Goal: Task Accomplishment & Management: Manage account settings

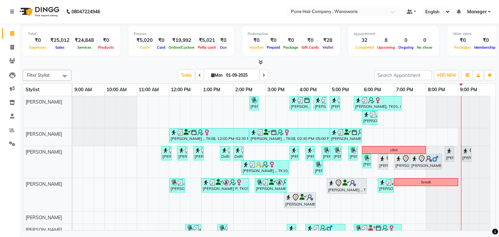
click at [230, 73] on input "01-09-2025" at bounding box center [240, 76] width 33 height 10
select select "9"
select select "2025"
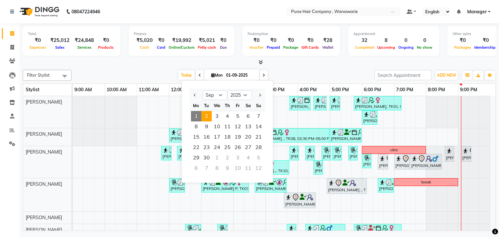
click at [208, 116] on span "2" at bounding box center [207, 116] width 10 height 10
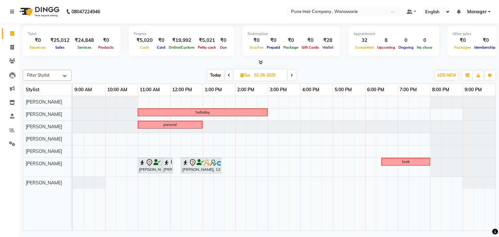
click at [216, 74] on span "Today" at bounding box center [216, 75] width 16 height 10
type input "01-09-2025"
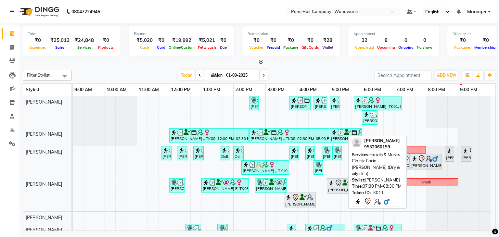
click at [428, 159] on img at bounding box center [429, 159] width 7 height 7
select select "7"
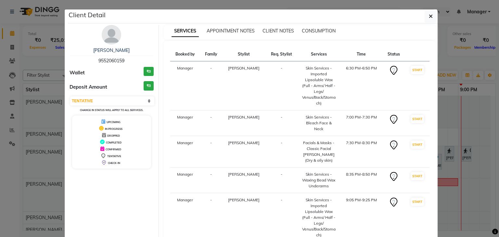
click at [148, 207] on div "[PERSON_NAME] 9552060159 Wallet ₹0 Deposit Amount ₹0 Select IN SERVICE CONFIRME…" at bounding box center [112, 139] width 94 height 229
click at [429, 15] on icon "button" at bounding box center [431, 16] width 4 height 5
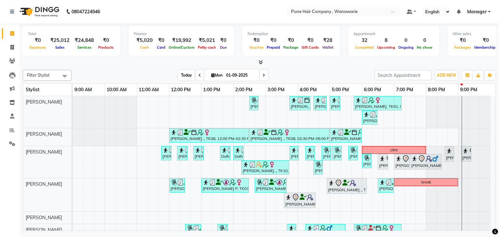
click at [183, 73] on span "Today" at bounding box center [186, 75] width 16 height 10
click at [264, 74] on icon at bounding box center [264, 75] width 3 height 4
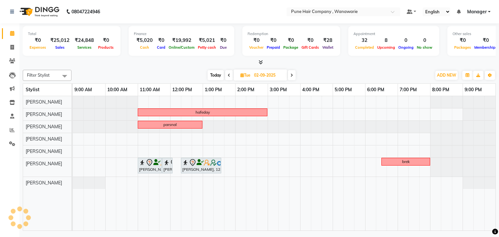
click at [209, 72] on span "Today" at bounding box center [216, 75] width 16 height 10
type input "01-09-2025"
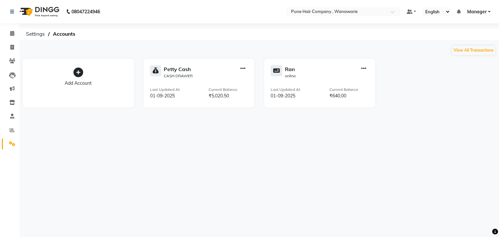
click at [365, 69] on icon "button" at bounding box center [364, 69] width 5 height 0
click at [368, 32] on div "Delete Account" at bounding box center [364, 30] width 34 height 7
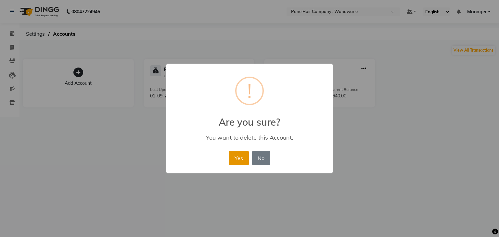
click at [235, 156] on button "Yes" at bounding box center [239, 158] width 20 height 14
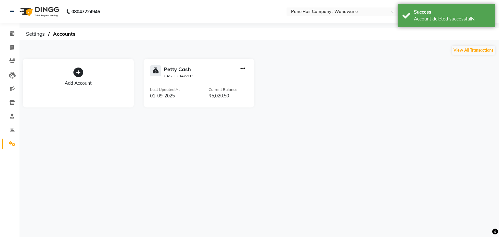
click at [242, 69] on icon "button" at bounding box center [243, 69] width 5 height 0
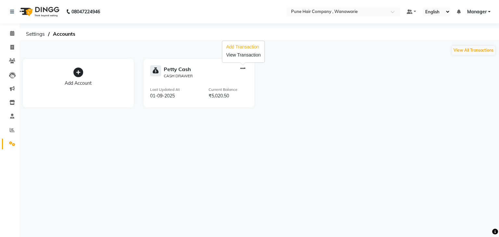
click at [241, 45] on div "Add Transaction" at bounding box center [243, 47] width 34 height 7
select select "direct"
select select "7200"
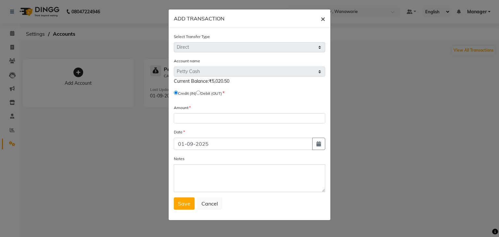
click at [324, 18] on span "×" at bounding box center [323, 19] width 5 height 10
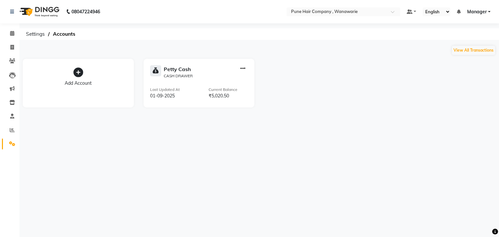
click at [79, 82] on div "Add Account" at bounding box center [78, 83] width 98 height 7
click at [80, 72] on icon at bounding box center [78, 73] width 10 height 10
click at [488, 65] on span "×" at bounding box center [487, 66] width 5 height 10
click at [12, 145] on icon at bounding box center [12, 143] width 6 height 5
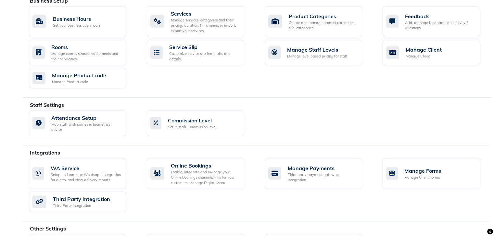
scroll to position [273, 0]
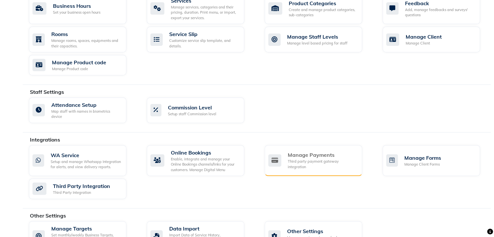
click at [343, 154] on div "Manage Payments" at bounding box center [322, 155] width 69 height 8
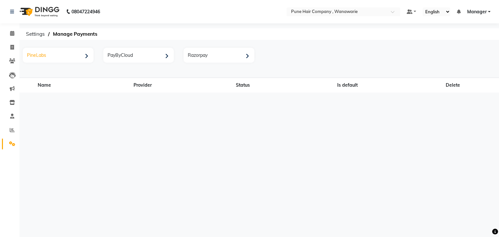
click at [82, 56] on div "PineLabs" at bounding box center [58, 55] width 69 height 13
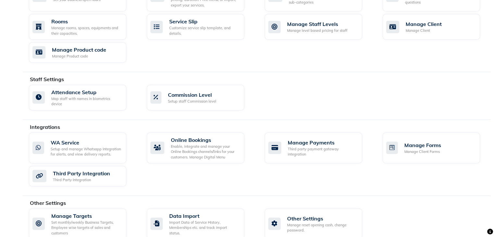
scroll to position [290, 0]
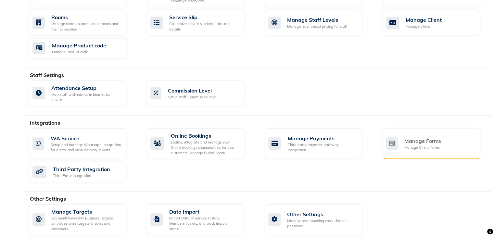
click at [444, 138] on div "Manage Forms Manage Client Forms" at bounding box center [431, 143] width 89 height 13
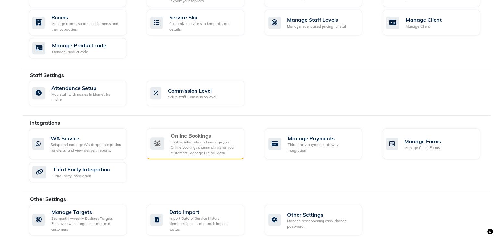
click at [194, 140] on div "Enable, integrate and manage your Online Bookings channels/links for your custo…" at bounding box center [205, 148] width 68 height 16
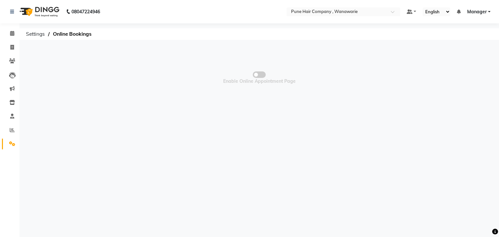
click at [262, 74] on span at bounding box center [259, 75] width 13 height 7
click at [259, 76] on input "checkbox" at bounding box center [259, 76] width 0 height 0
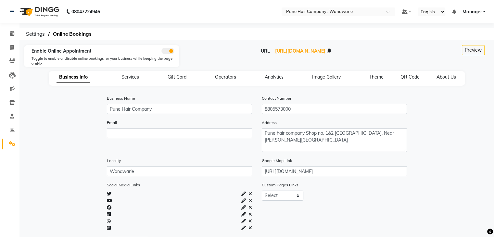
click at [208, 150] on div "Email" at bounding box center [179, 135] width 155 height 33
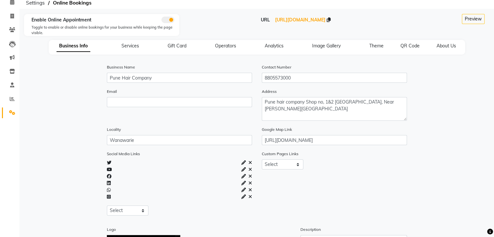
scroll to position [20, 0]
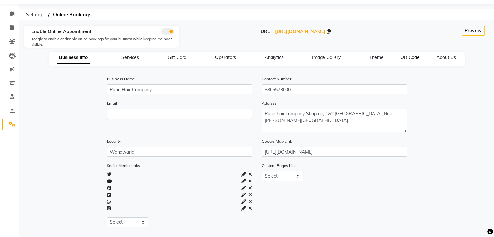
click at [416, 59] on span "QR Code" at bounding box center [410, 58] width 19 height 6
select select "256"
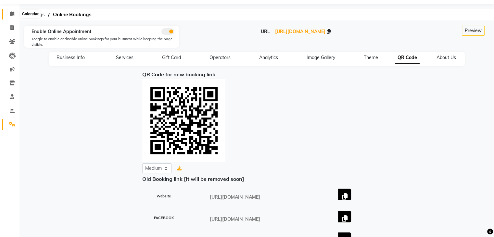
click at [12, 12] on icon at bounding box center [12, 13] width 4 height 5
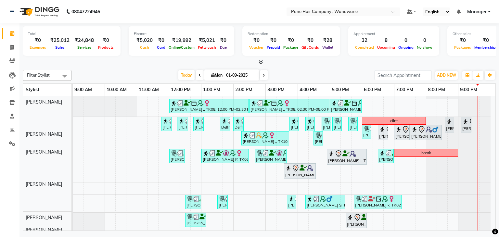
scroll to position [29, 0]
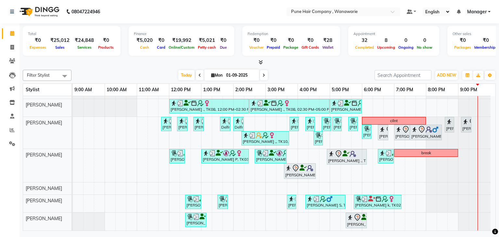
click at [264, 74] on icon at bounding box center [264, 75] width 3 height 4
type input "02-09-2025"
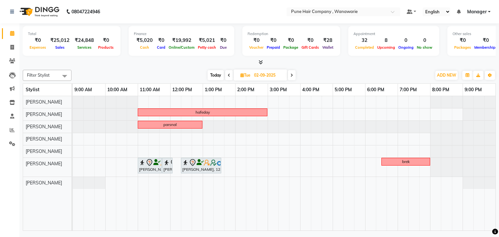
click at [216, 175] on div "hafeday parsnal Himanshu, 11:00 AM-11:45 AM, Male Haircut By Senior Stylist Him…" at bounding box center [284, 163] width 423 height 135
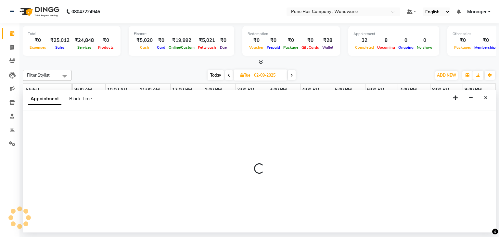
select select "74603"
select select "tentative"
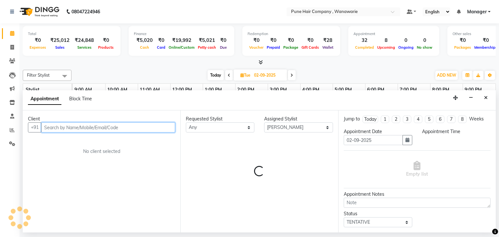
select select "795"
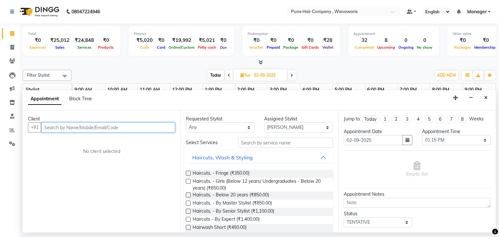
click at [121, 124] on input "text" at bounding box center [108, 128] width 134 height 10
type input "a"
type input "A"
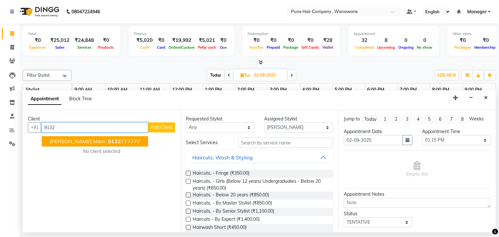
click at [107, 142] on ngb-highlight "9132 777777" at bounding box center [124, 141] width 34 height 7
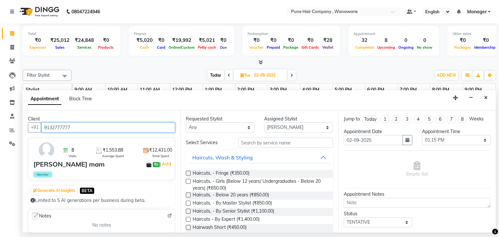
type input "9132777777"
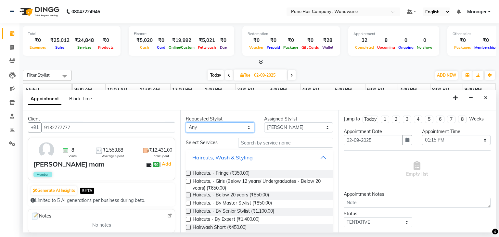
click at [205, 130] on select "Any Faisal shaikh Kasturi bhandari Manoj Zambre Nasim Shaikh Prasad wagh Ranjee…" at bounding box center [220, 128] width 69 height 10
select select "74603"
click at [186, 123] on select "Any Faisal shaikh Kasturi bhandari Manoj Zambre Nasim Shaikh Prasad wagh Ranjee…" at bounding box center [220, 128] width 69 height 10
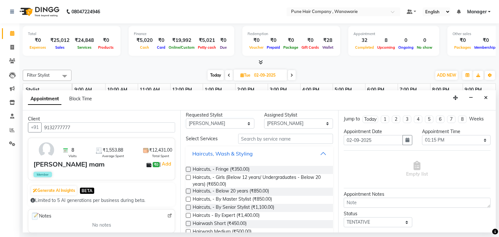
click at [210, 156] on div "Haircuts, Wash & Styling" at bounding box center [222, 154] width 60 height 8
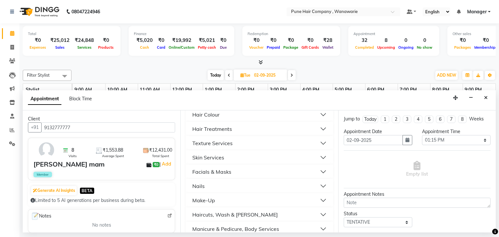
scroll to position [80, 0]
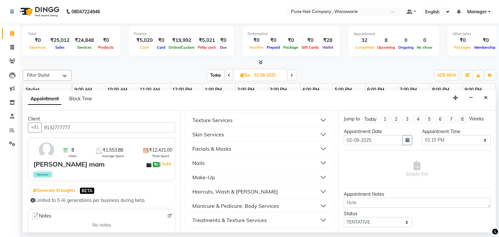
click at [239, 187] on button "Haircuts, Wash & Beard" at bounding box center [260, 192] width 142 height 12
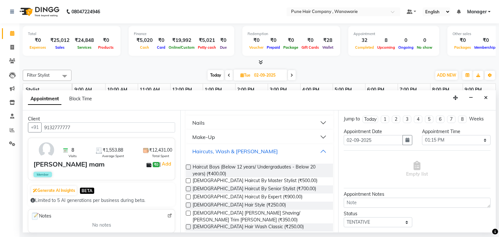
scroll to position [121, 0]
click at [237, 189] on span "Male Haircut By Senior Stylist (₹700.00)" at bounding box center [255, 189] width 124 height 8
checkbox input "false"
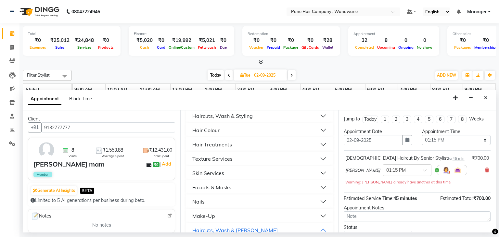
scroll to position [33, 0]
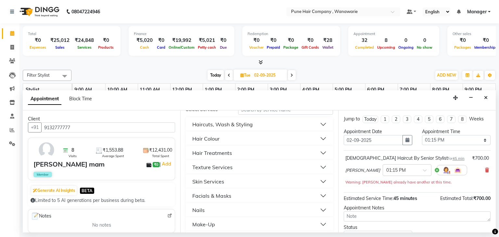
click at [225, 138] on button "Hair Colour" at bounding box center [260, 139] width 142 height 12
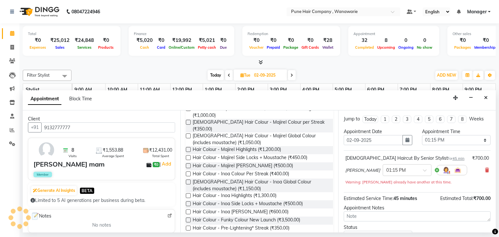
scroll to position [334, 0]
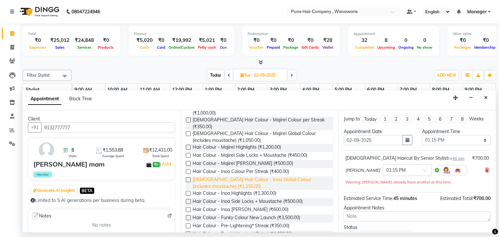
click at [228, 179] on span "Male Hair Colour - Inoa Global Colour (includes moustache) (₹1,150.00)" at bounding box center [260, 184] width 135 height 14
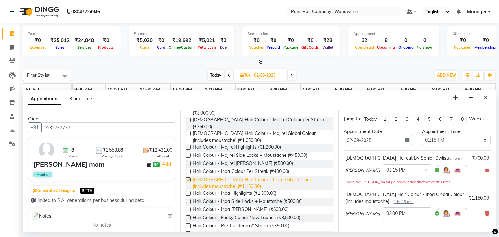
checkbox input "false"
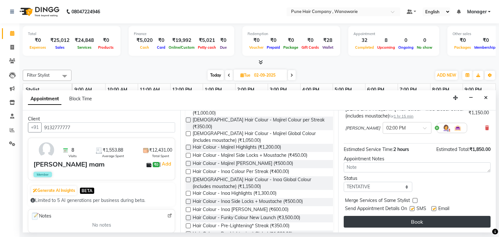
click at [388, 221] on button "Book" at bounding box center [417, 222] width 147 height 12
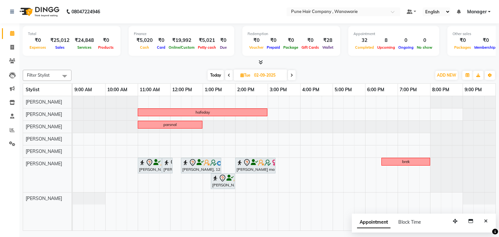
click at [261, 59] on span at bounding box center [259, 62] width 7 height 7
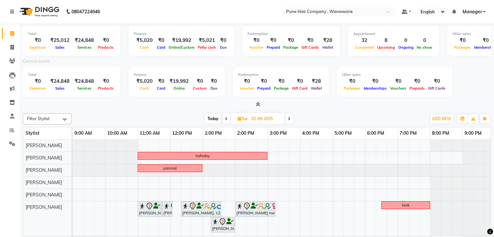
click at [259, 103] on icon at bounding box center [258, 104] width 4 height 5
